Goal: Task Accomplishment & Management: Complete application form

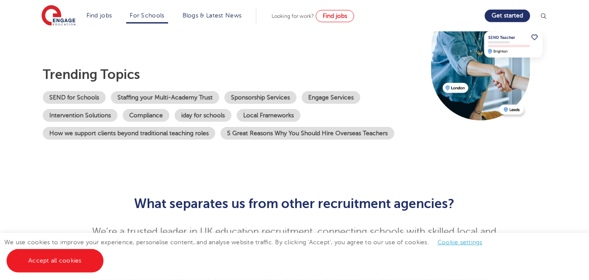
scroll to position [123, 0]
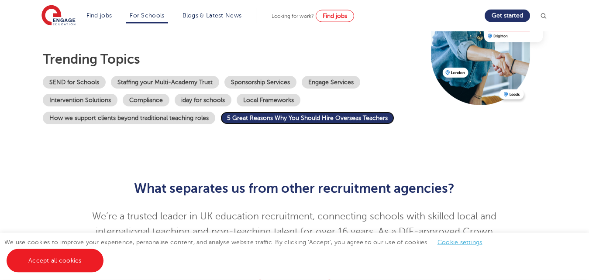
click at [297, 114] on link "5 Great Reasons Why You Should Hire Overseas Teachers" at bounding box center [307, 118] width 174 height 13
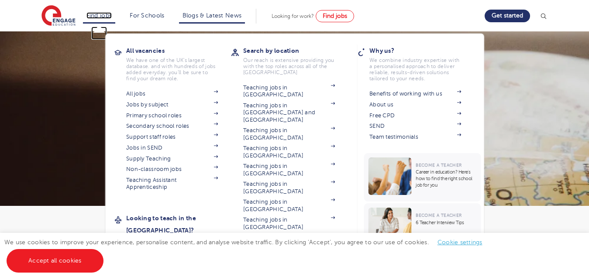
click at [100, 15] on link "Find jobs" at bounding box center [99, 15] width 26 height 7
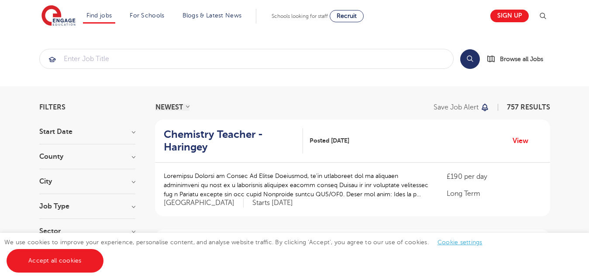
click at [55, 154] on h3 "County" at bounding box center [87, 156] width 96 height 7
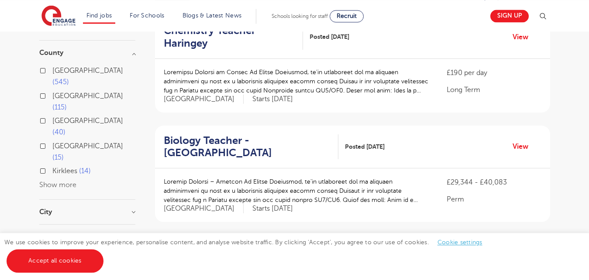
scroll to position [138, 0]
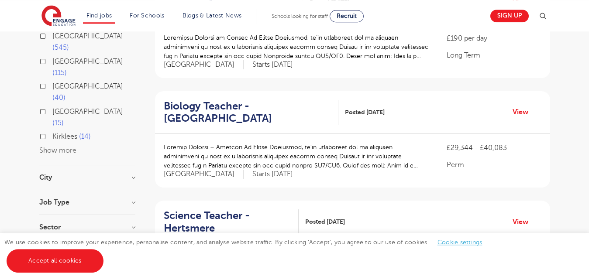
click at [61, 147] on button "Show more" at bounding box center [57, 151] width 37 height 8
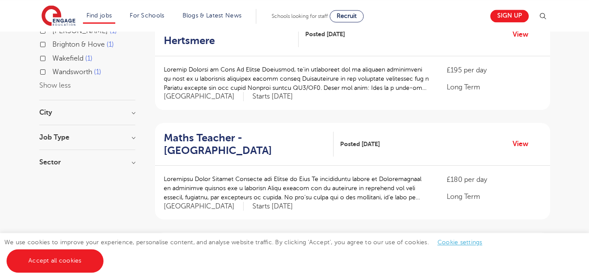
scroll to position [306, 0]
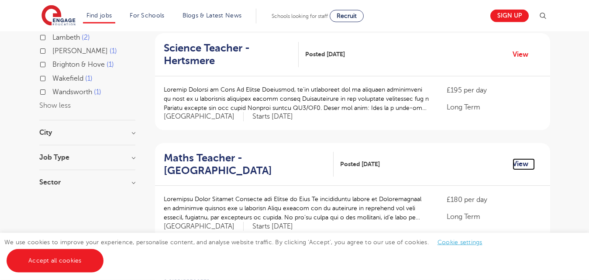
click at [520, 164] on link "View" at bounding box center [524, 163] width 22 height 11
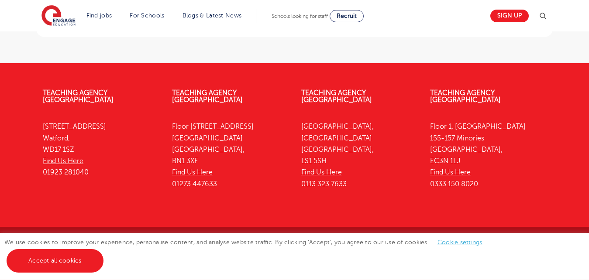
scroll to position [926, 0]
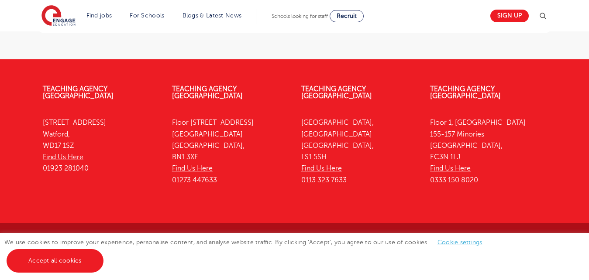
click at [319, 241] on link "Teaching jobs by subject" at bounding box center [340, 244] width 88 height 6
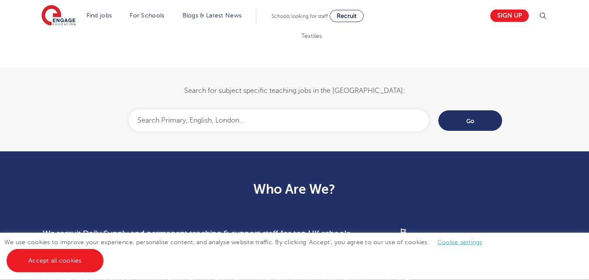
scroll to position [406, 0]
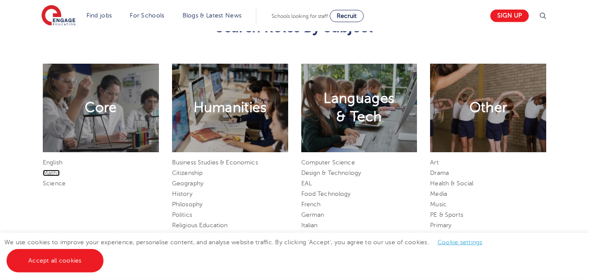
click at [51, 171] on link "Maths" at bounding box center [51, 173] width 17 height 7
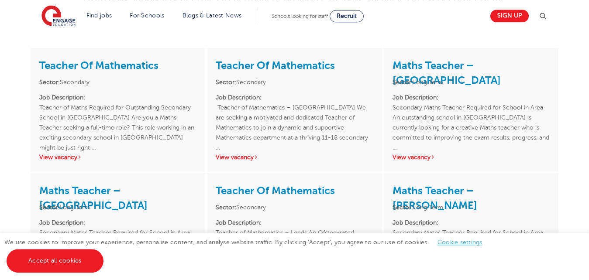
scroll to position [200, 0]
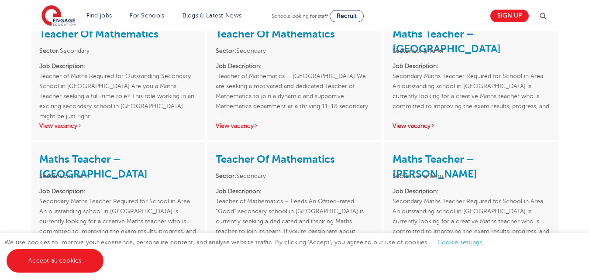
click at [414, 126] on link "View vacancy" at bounding box center [414, 126] width 43 height 7
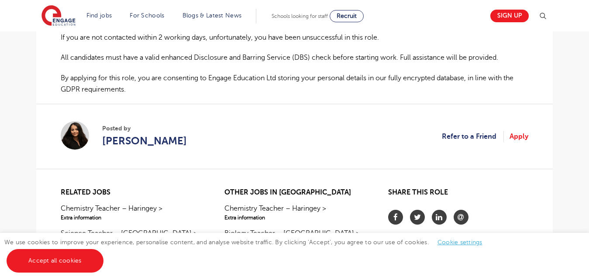
scroll to position [690, 0]
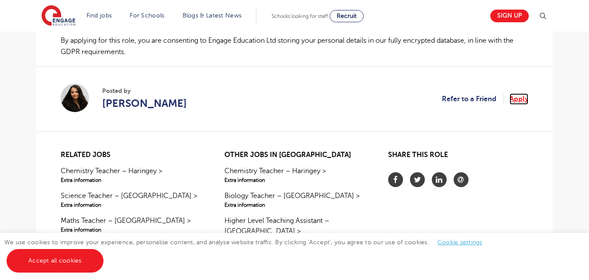
click at [518, 105] on link "Apply" at bounding box center [519, 98] width 19 height 11
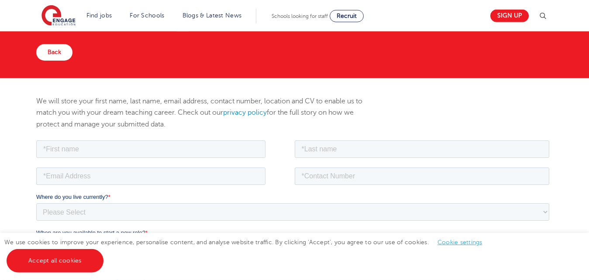
scroll to position [72, 0]
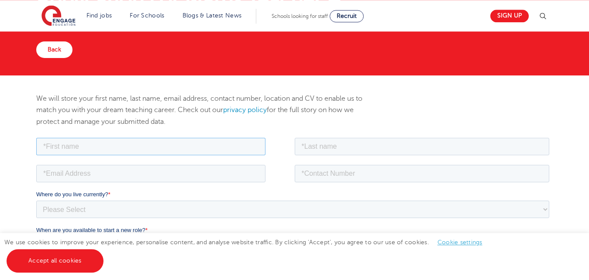
click at [196, 148] on input "text" at bounding box center [150, 146] width 229 height 17
type input "Hannah"
click at [343, 143] on input "text" at bounding box center [422, 146] width 255 height 17
type input "Koranteng"
click at [103, 171] on input "email" at bounding box center [150, 173] width 229 height 17
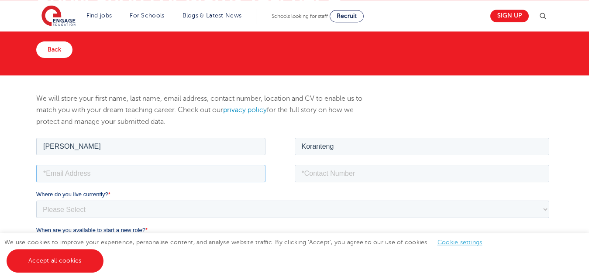
click at [59, 175] on input "email" at bounding box center [150, 173] width 229 height 17
paste input "korantengh69@gmail.com"
type input "korantengh69@gmail.com"
click at [310, 173] on input "tel" at bounding box center [422, 173] width 255 height 17
click at [316, 173] on input "tel" at bounding box center [422, 173] width 255 height 17
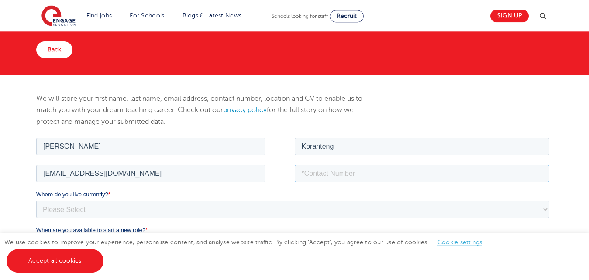
click at [316, 172] on input "tel" at bounding box center [422, 173] width 255 height 17
paste input "+233241409793"
type input "+233241409793"
click at [95, 207] on select "Please Select UK Canada Ireland Australia New Zealand Europe USA South Africa J…" at bounding box center [292, 209] width 513 height 17
select select "Africa"
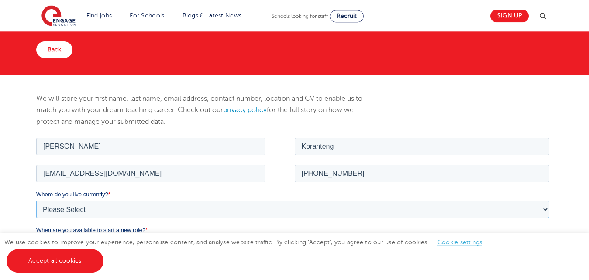
click option "Africa" at bounding box center [36, 136] width 0 height 0
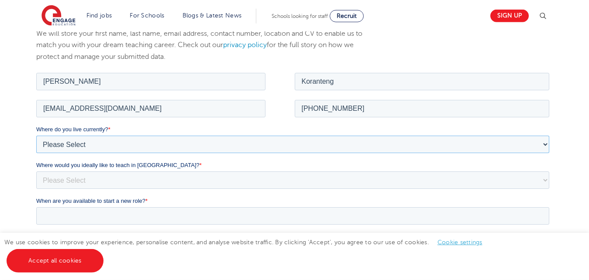
scroll to position [161, 0]
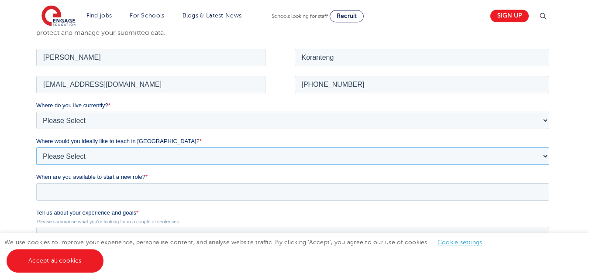
click at [36, 148] on select "Please Select I'm flexible! London Any city in England Greater London/Home Coun…" at bounding box center [292, 156] width 513 height 17
select select "Flexible"
click option "I'm flexible!" at bounding box center [36, 47] width 0 height 0
click at [36, 148] on select "Please Select I'm flexible! London Any city in England Greater London/Home Coun…" at bounding box center [292, 156] width 513 height 17
click at [146, 154] on select "Please Select I'm flexible! London Any city in England Greater London/Home Coun…" at bounding box center [292, 156] width 513 height 17
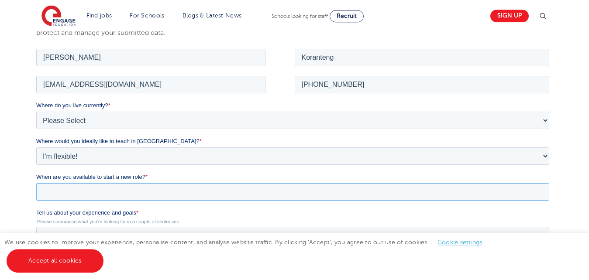
click at [130, 192] on input "When are you available to start a new role? *" at bounding box center [292, 191] width 513 height 17
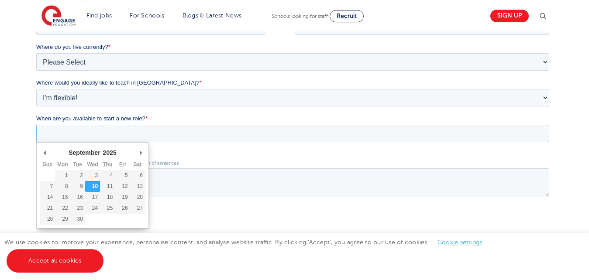
scroll to position [223, 0]
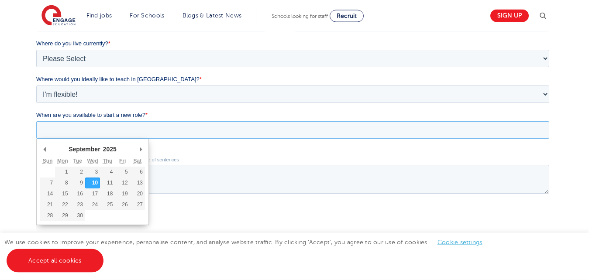
click at [71, 129] on input "When are you available to start a new role? *" at bounding box center [292, 129] width 513 height 17
click at [72, 129] on input "When are you available to start a new role? *" at bounding box center [292, 129] width 513 height 17
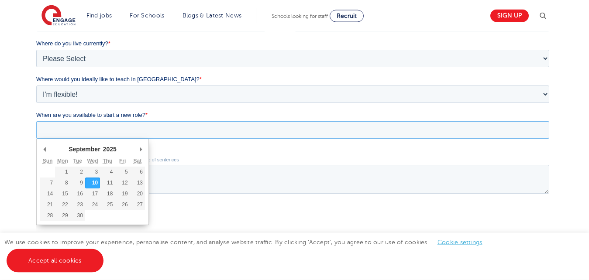
click at [72, 129] on input "When are you available to start a new role? *" at bounding box center [292, 129] width 513 height 17
click at [67, 145] on select "January February March April May June July August September October November De…" at bounding box center [86, 149] width 38 height 8
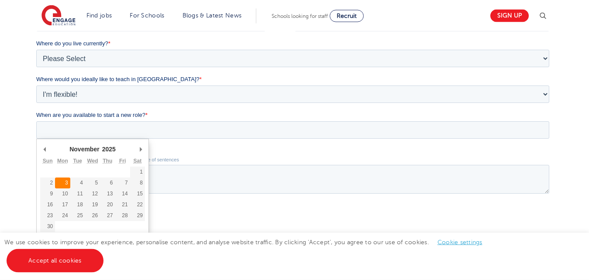
type div "2025-11-03"
type input "2025/11/03"
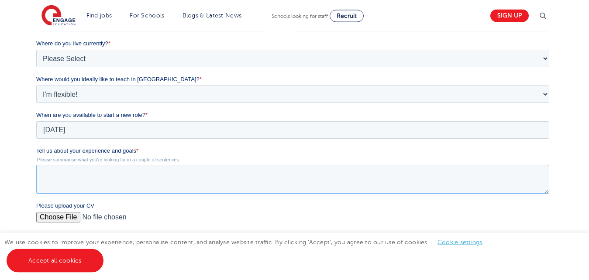
click at [46, 174] on textarea "Tell us about your experience and goals *" at bounding box center [292, 179] width 513 height 29
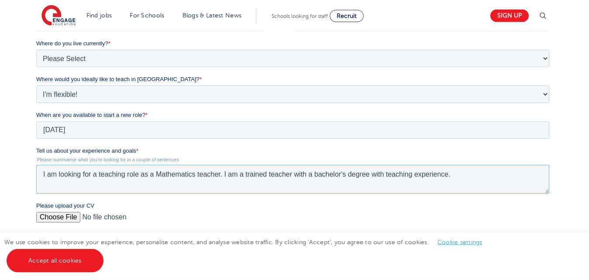
click at [224, 175] on textarea "I am looking for a teaching role as a Mathematics teacher. I am a trained teach…" at bounding box center [292, 179] width 513 height 29
click at [448, 177] on textarea "I am looking for a teaching role as a Mathematics teacher. I am a trained teach…" at bounding box center [292, 179] width 513 height 29
click at [223, 177] on textarea "I am looking for a teaching role as a Mathematics teacher. I am a trained teach…" at bounding box center [292, 179] width 513 height 29
paste textarea "Developing flexible, effective teaching tools and methods to help students lear…"
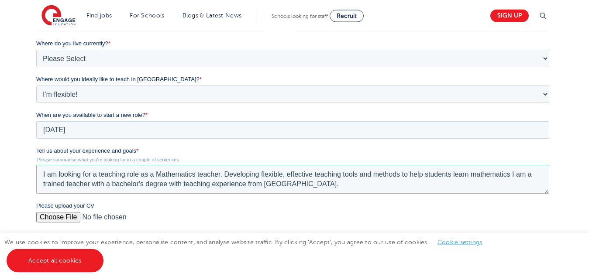
click at [228, 177] on textarea "I am looking for a teaching role as a Mathematics teacher. Developing flexible,…" at bounding box center [292, 179] width 513 height 29
click at [370, 177] on textarea "I am looking for a teaching role as a Mathematics teacher. I am looking for a s…" at bounding box center [292, 179] width 513 height 29
click at [340, 176] on textarea "I am looking for a teaching role as a Mathematics teacher. I am looking for a s…" at bounding box center [292, 179] width 513 height 29
click at [373, 175] on textarea "I am looking for a teaching role as a Mathematics teacher. I am looking for a s…" at bounding box center [292, 179] width 513 height 29
click at [128, 186] on textarea "I am looking for a teaching role as a Mathematics teacher. I am looking for a s…" at bounding box center [292, 179] width 513 height 29
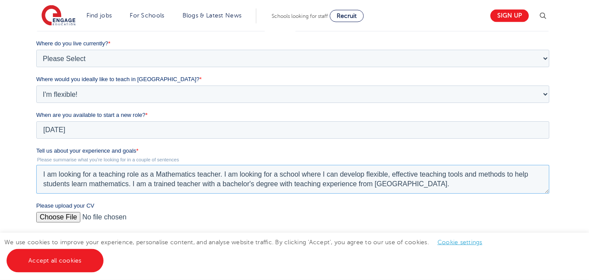
click at [131, 185] on textarea "I am looking for a teaching role as a Mathematics teacher. I am looking for a s…" at bounding box center [292, 179] width 513 height 29
paste textarea "Creating and assigning learning projects, essays, tests, quizzes and homework f…"
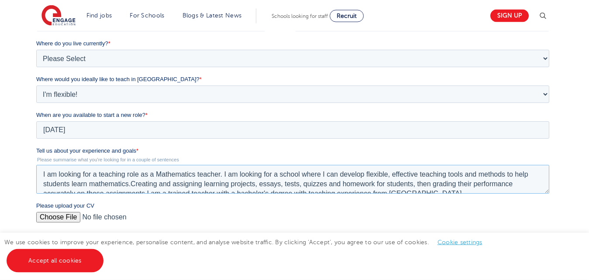
scroll to position [4, 0]
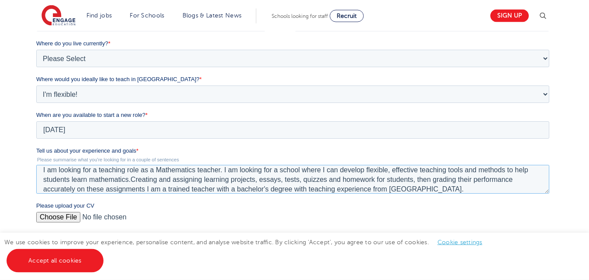
click at [134, 180] on textarea "I am looking for a teaching role as a Mathematics teacher. I am looking for a s…" at bounding box center [292, 179] width 513 height 29
click at [190, 181] on textarea "I am looking for a teaching role as a Mathematics teacher. I am looking for a s…" at bounding box center [292, 179] width 513 height 29
click at [222, 181] on textarea "I am looking for a teaching role as a Mathematics teacher. I am looking for a s…" at bounding box center [292, 179] width 513 height 29
click at [323, 181] on textarea "I am looking for a teaching role as a Mathematics teacher. I am looking for a s…" at bounding box center [292, 179] width 513 height 29
click at [365, 182] on textarea "I am looking for a teaching role as a Mathematics teacher. I am looking for a s…" at bounding box center [292, 179] width 513 height 29
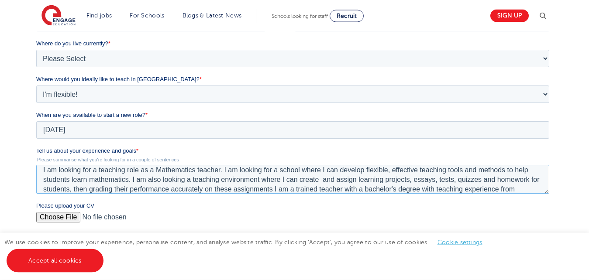
click at [410, 182] on textarea "I am looking for a teaching role as a Mathematics teacher. I am looking for a s…" at bounding box center [292, 179] width 513 height 29
click at [121, 191] on textarea "I am looking for a teaching role as a Mathematics teacher. I am looking for a s…" at bounding box center [292, 179] width 513 height 29
click at [277, 189] on textarea "I am looking for a teaching role as a Mathematics teacher. I am looking for a s…" at bounding box center [292, 179] width 513 height 29
click at [523, 192] on textarea "I am looking for a teaching role as a Mathematics teacher. I am looking for a s…" at bounding box center [292, 179] width 513 height 29
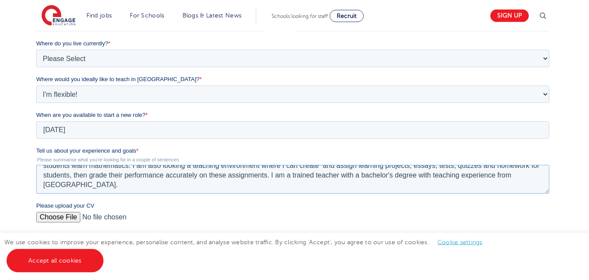
scroll to position [19, 0]
click at [64, 186] on textarea "I am looking for a teaching role as a Mathematics teacher. I am looking for a s…" at bounding box center [292, 179] width 513 height 29
click at [99, 186] on textarea "I am looking for a teaching role as a Mathematics teacher. I am looking for a s…" at bounding box center [292, 179] width 513 height 29
click at [115, 186] on textarea "I am looking for a teaching role as a Mathematics teacher. I am looking for a s…" at bounding box center [292, 179] width 513 height 29
type textarea "I am looking for a teaching role as a Mathematics teacher. I am looking for a s…"
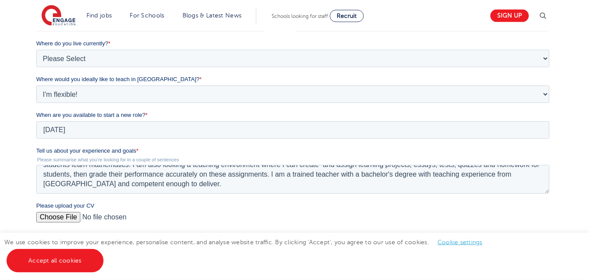
click at [56, 219] on input "Please upload your CV" at bounding box center [292, 220] width 513 height 17
type input "C:\fakepath\CV - Current-1.pdf"
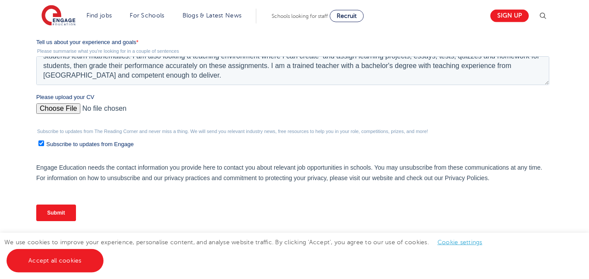
scroll to position [334, 0]
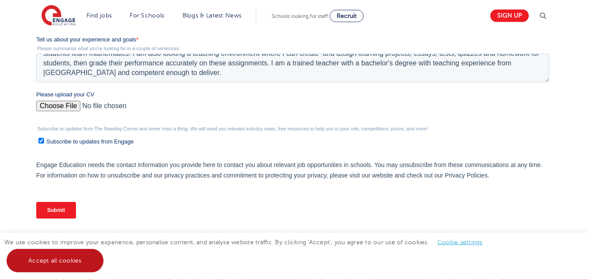
click at [41, 261] on link "Accept all cookies" at bounding box center [55, 261] width 97 height 24
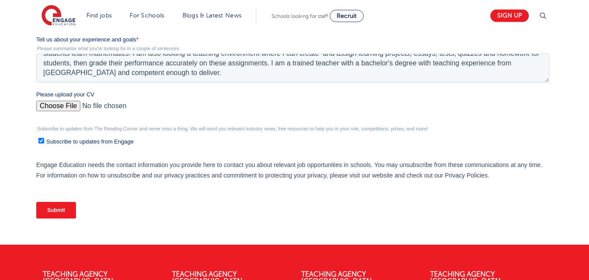
click at [58, 213] on input "Submit" at bounding box center [56, 210] width 40 height 17
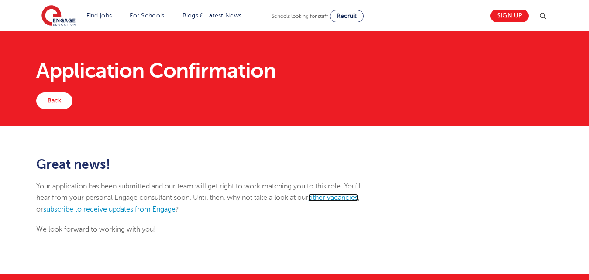
click at [344, 196] on link "other vacancies" at bounding box center [333, 198] width 50 height 8
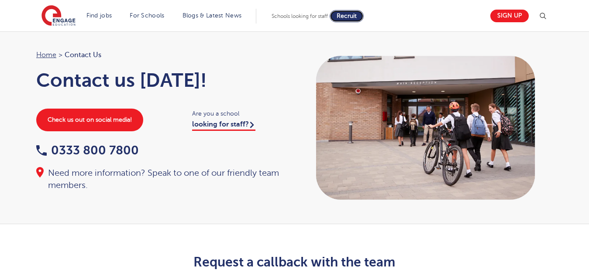
click at [355, 16] on span "Recruit" at bounding box center [347, 16] width 20 height 7
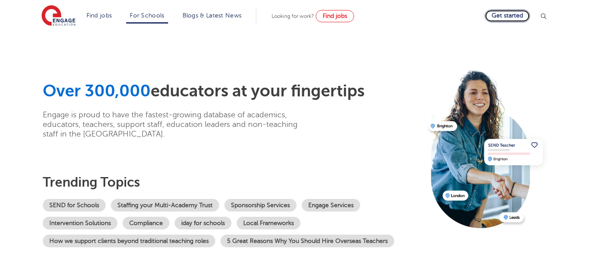
click at [522, 14] on link "Get started" at bounding box center [507, 16] width 45 height 13
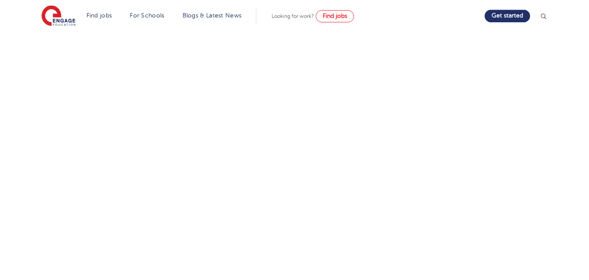
scroll to position [223, 0]
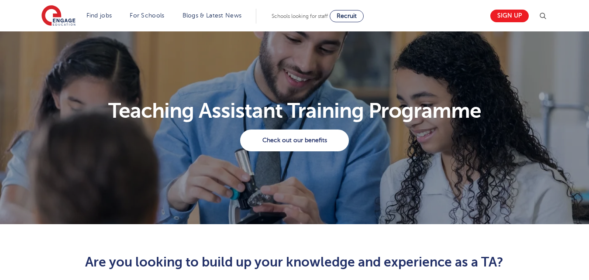
click at [570, 28] on header "Find jobs All vacancies We have one of the UK's largest database. and with hund…" at bounding box center [294, 15] width 589 height 31
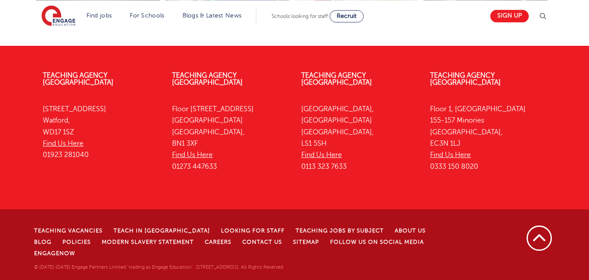
scroll to position [1216, 0]
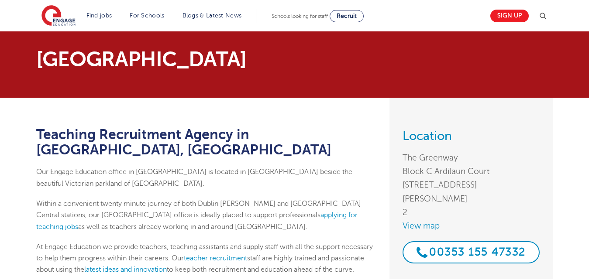
drag, startPoint x: 594, startPoint y: 25, endPoint x: 594, endPoint y: 36, distance: 10.9
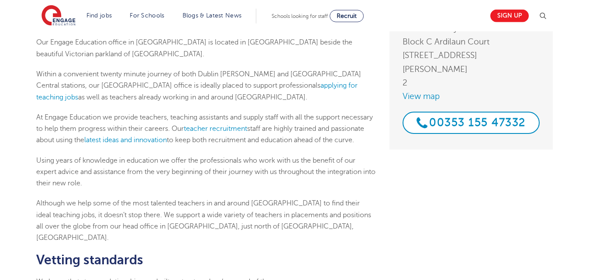
scroll to position [145, 0]
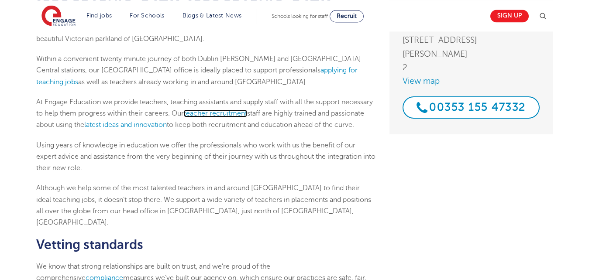
click at [242, 110] on link "teacher recruitment" at bounding box center [215, 114] width 63 height 8
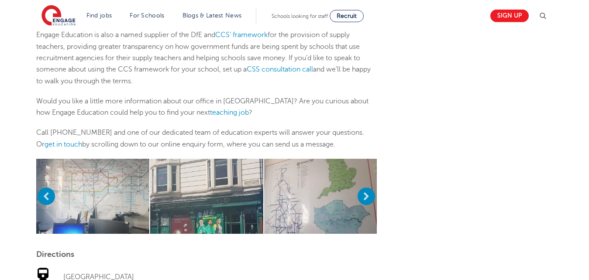
scroll to position [749, 0]
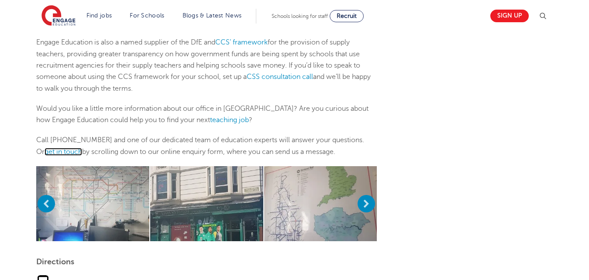
click at [56, 148] on link "get in touch" at bounding box center [64, 152] width 38 height 8
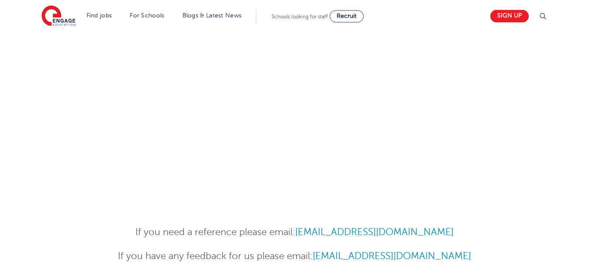
scroll to position [348, 0]
